Goal: Information Seeking & Learning: Learn about a topic

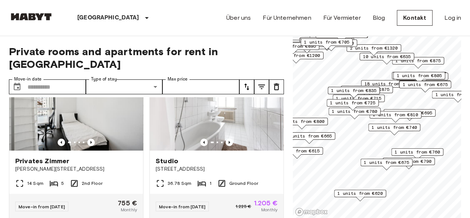
scroll to position [42, 0]
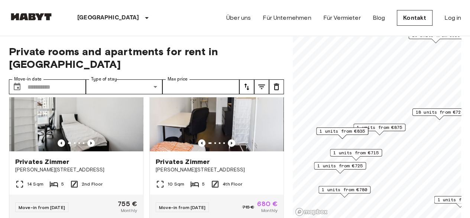
scroll to position [546, 0]
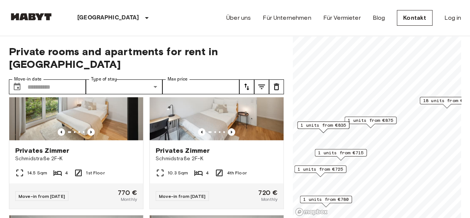
scroll to position [42, 0]
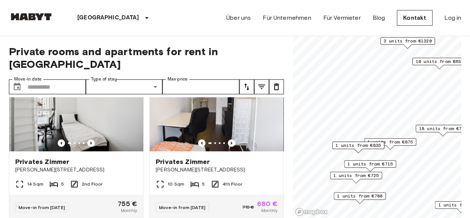
scroll to position [546, 0]
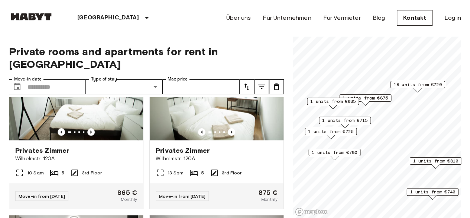
scroll to position [42, 0]
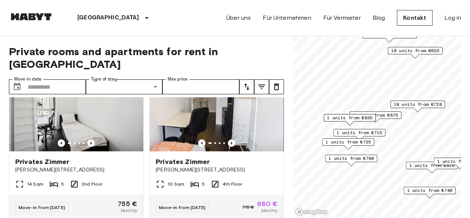
scroll to position [714, 0]
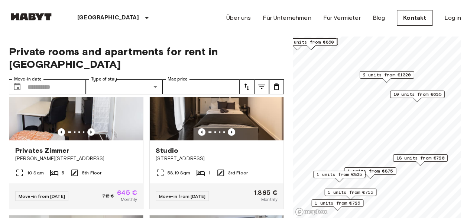
scroll to position [714, 0]
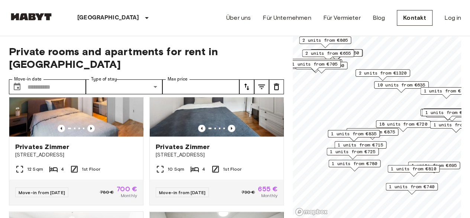
scroll to position [546, 0]
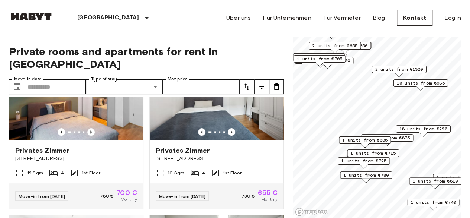
scroll to position [378, 0]
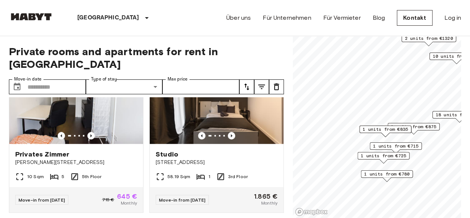
scroll to position [210, 0]
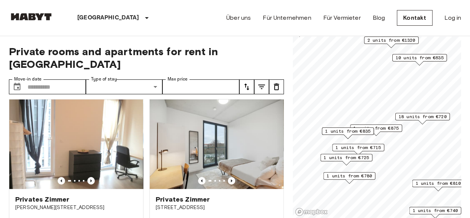
scroll to position [158, 0]
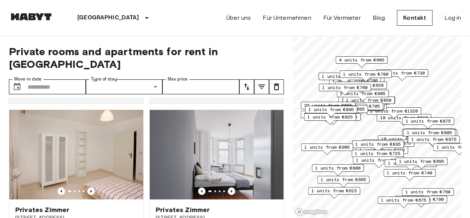
click at [365, 61] on span "4 units from €605" at bounding box center [361, 60] width 45 height 7
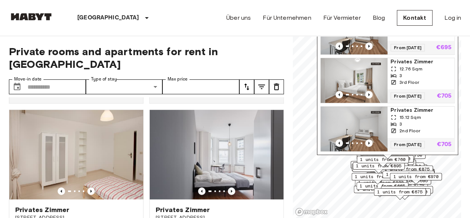
scroll to position [51, 0]
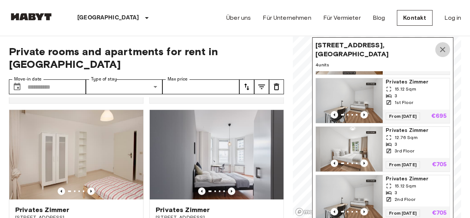
click at [442, 47] on icon "Map marker" at bounding box center [442, 49] width 5 height 5
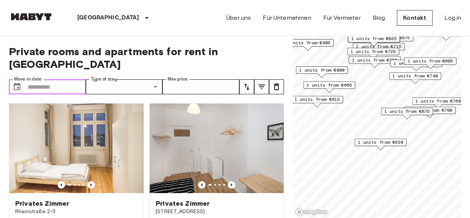
click at [51, 79] on input "Move-in date" at bounding box center [57, 86] width 58 height 15
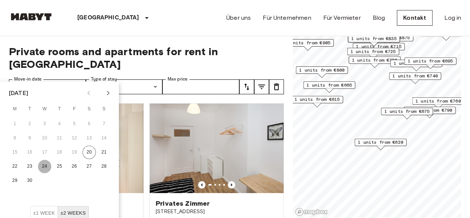
click at [44, 165] on button "24" at bounding box center [44, 166] width 13 height 13
type input "**********"
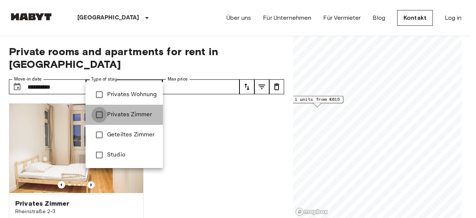
type input "**********"
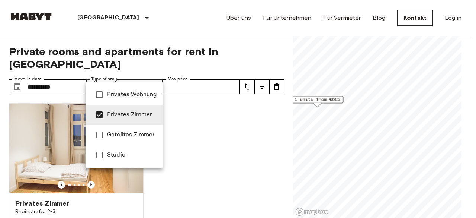
click at [153, 44] on div at bounding box center [238, 109] width 476 height 218
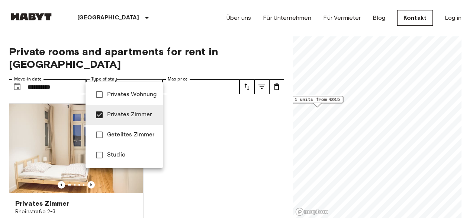
click at [177, 77] on div at bounding box center [238, 109] width 476 height 218
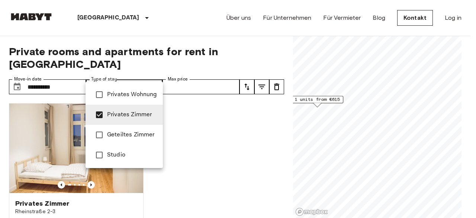
click at [254, 49] on div at bounding box center [238, 109] width 476 height 218
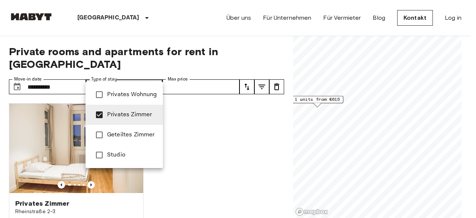
click at [205, 143] on div at bounding box center [238, 109] width 476 height 218
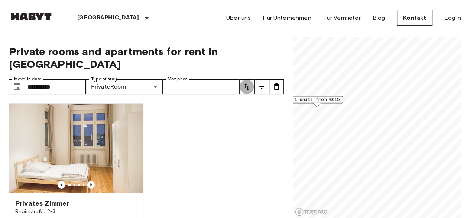
click at [246, 83] on icon "tune" at bounding box center [246, 86] width 5 height 7
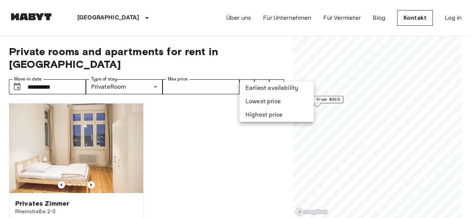
click at [264, 86] on li "Earliest availability" at bounding box center [276, 87] width 74 height 13
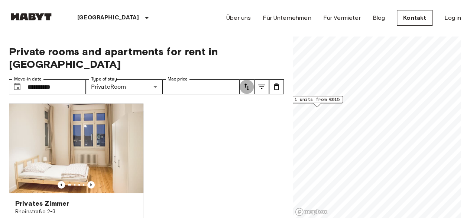
click at [247, 82] on icon "tune" at bounding box center [246, 86] width 9 height 9
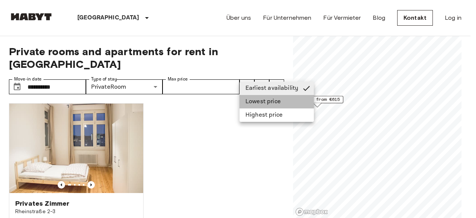
click at [250, 100] on li "Lowest price" at bounding box center [276, 101] width 74 height 13
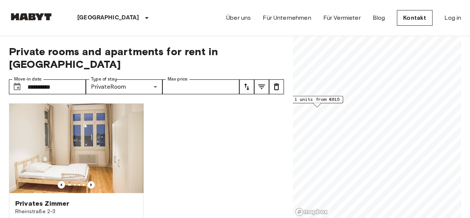
drag, startPoint x: 190, startPoint y: 146, endPoint x: 198, endPoint y: 113, distance: 33.6
click at [198, 113] on div "Privates [PERSON_NAME][GEOGRAPHIC_DATA][STREET_ADDRESS] Sqm 6 3rd Floor Move-in…" at bounding box center [143, 157] width 281 height 121
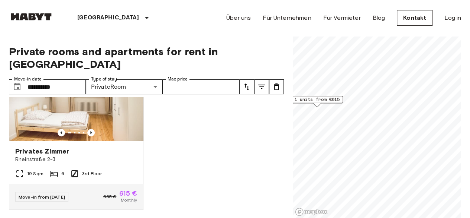
scroll to position [55, 0]
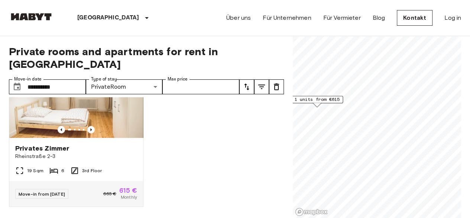
click at [275, 83] on icon "tune" at bounding box center [276, 86] width 5 height 7
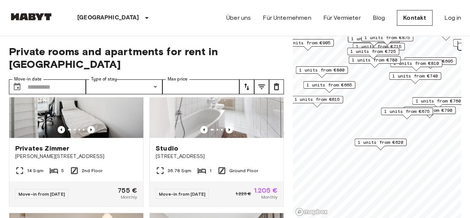
scroll to position [559, 0]
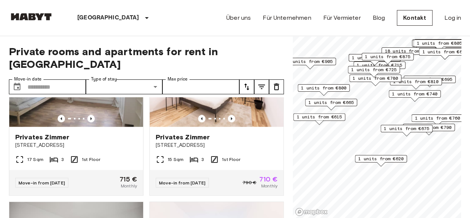
scroll to position [55, 0]
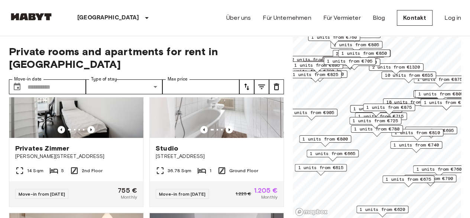
scroll to position [391, 0]
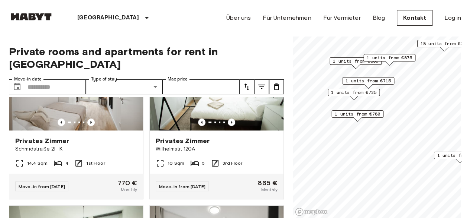
click at [373, 79] on span "1 units from €715" at bounding box center [368, 80] width 45 height 7
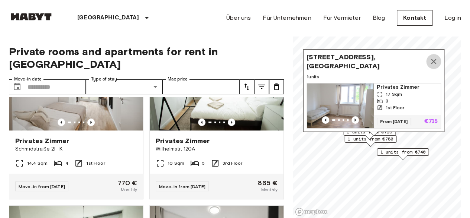
click at [432, 58] on icon "Map marker" at bounding box center [433, 61] width 9 height 9
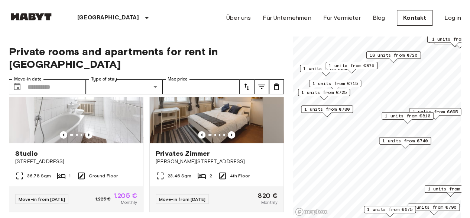
scroll to position [45, 0]
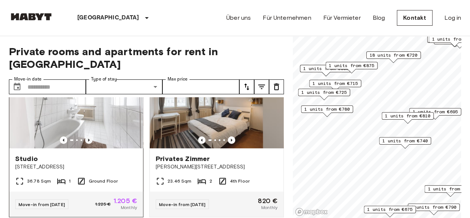
click at [88, 136] on icon "Previous image" at bounding box center [88, 139] width 7 height 7
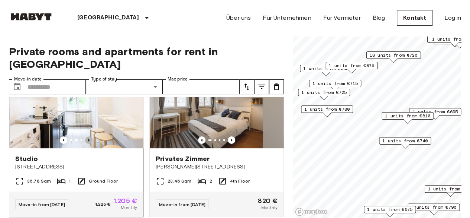
click at [88, 136] on icon "Previous image" at bounding box center [88, 139] width 7 height 7
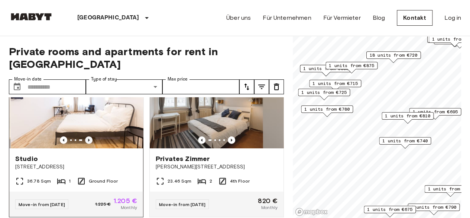
click at [88, 136] on icon "Previous image" at bounding box center [88, 139] width 7 height 7
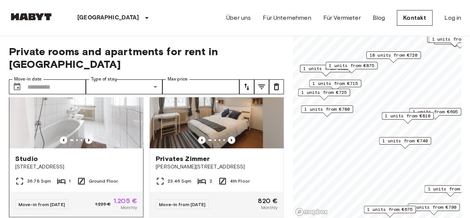
click at [88, 136] on icon "Previous image" at bounding box center [88, 139] width 7 height 7
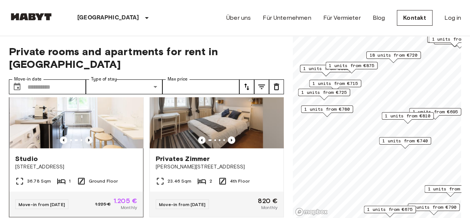
click at [88, 136] on icon "Previous image" at bounding box center [88, 139] width 7 height 7
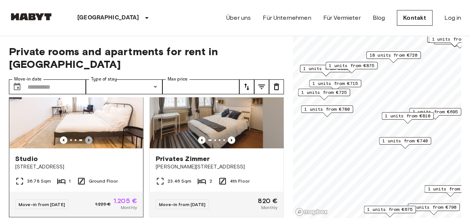
click at [88, 136] on icon "Previous image" at bounding box center [88, 139] width 7 height 7
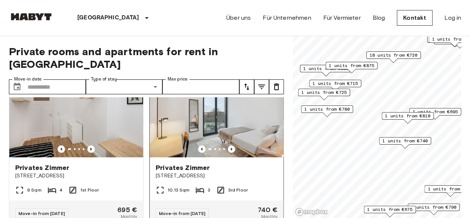
scroll to position [0, 0]
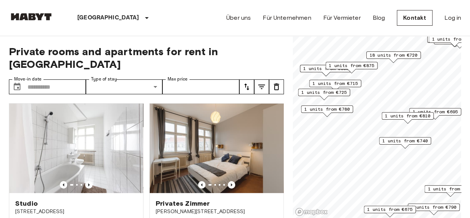
click at [248, 82] on icon "tune" at bounding box center [246, 86] width 9 height 9
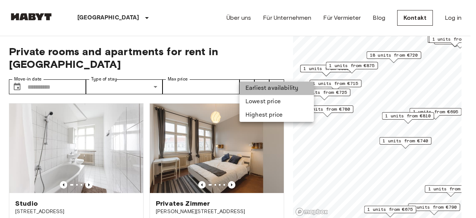
click at [251, 88] on li "Earliest availability" at bounding box center [276, 87] width 74 height 13
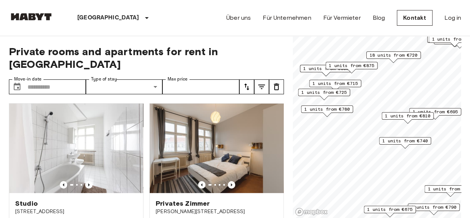
click at [262, 48] on span "Private rooms and apartments for rent in [GEOGRAPHIC_DATA]" at bounding box center [146, 57] width 275 height 25
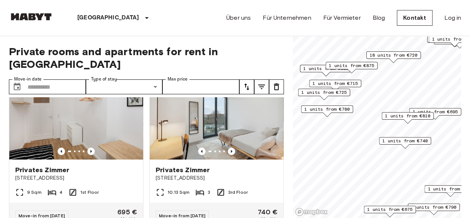
scroll to position [203, 0]
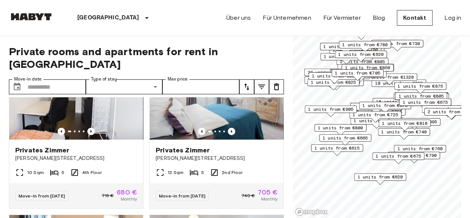
scroll to position [1043, 0]
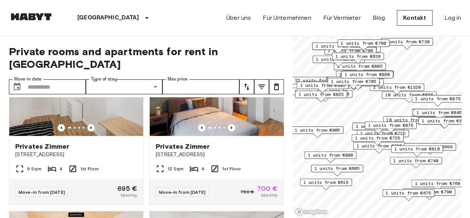
click at [347, 183] on span "1 units from €615" at bounding box center [325, 181] width 45 height 7
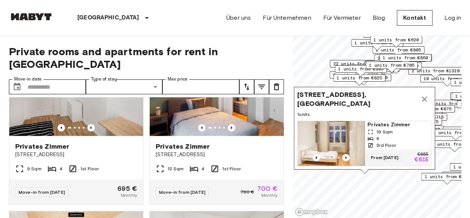
click at [424, 167] on div "[STREET_ADDRESS], [GEOGRAPHIC_DATA] 1 units Privates [PERSON_NAME] 19 Sqm 6 3rd…" at bounding box center [364, 128] width 141 height 83
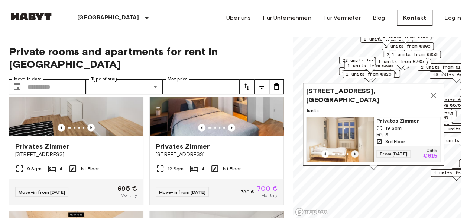
click at [355, 150] on icon "Previous image" at bounding box center [354, 153] width 7 height 7
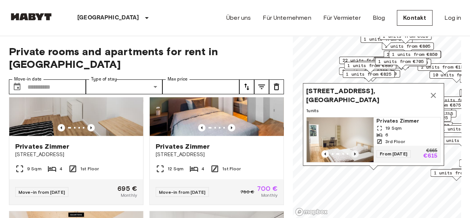
click at [354, 150] on icon "Previous image" at bounding box center [354, 153] width 7 height 7
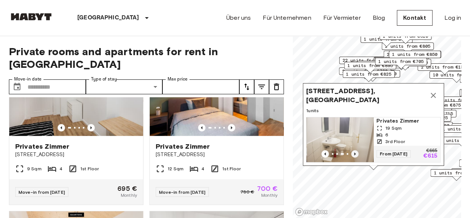
click at [355, 150] on icon "Previous image" at bounding box center [354, 153] width 7 height 7
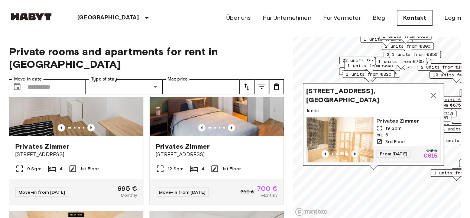
click at [354, 150] on icon "Previous image" at bounding box center [354, 153] width 7 height 7
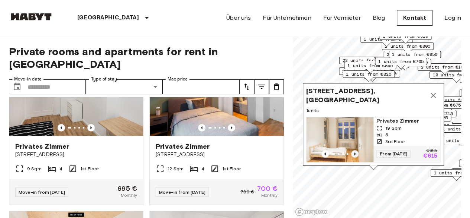
click at [355, 152] on icon "Previous image" at bounding box center [354, 153] width 1 height 3
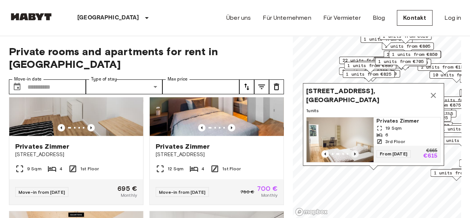
click at [355, 152] on icon "Previous image" at bounding box center [354, 153] width 1 height 3
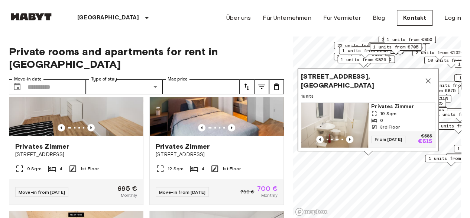
click at [347, 78] on span "[STREET_ADDRESS], [GEOGRAPHIC_DATA]" at bounding box center [361, 81] width 120 height 18
